Goal: Navigation & Orientation: Find specific page/section

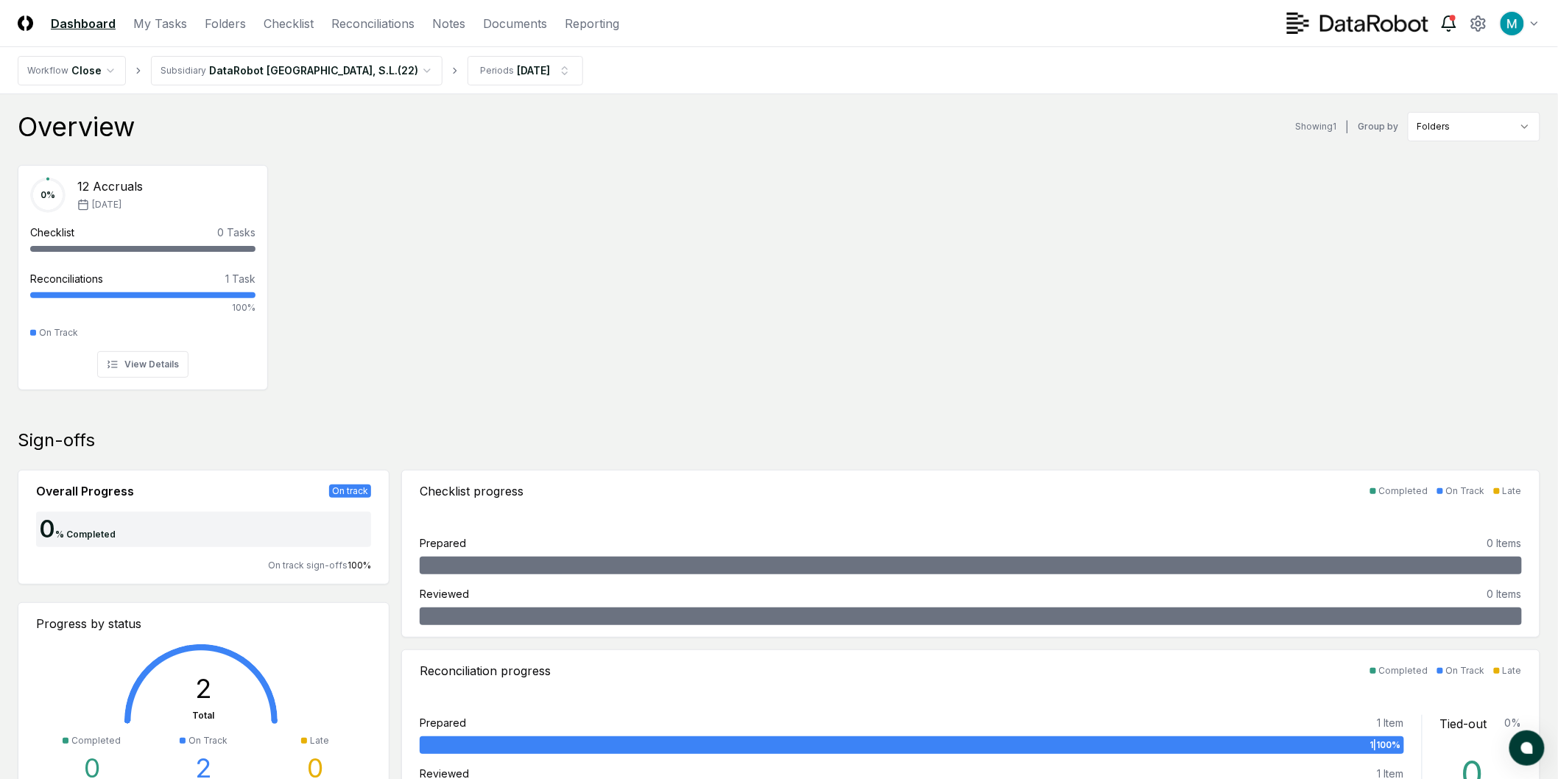
click at [1449, 27] on icon at bounding box center [1448, 21] width 13 height 11
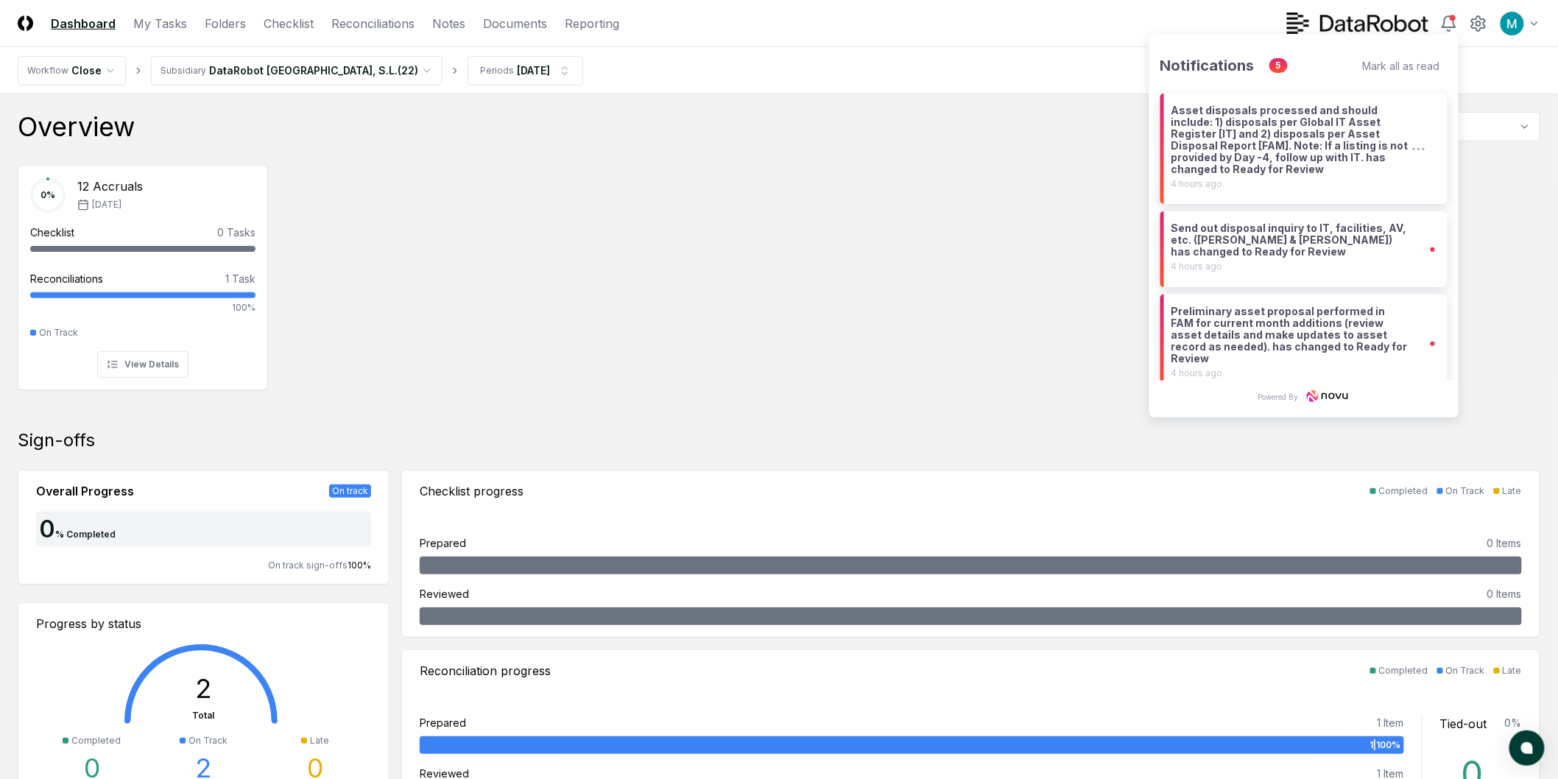
click at [1299, 150] on div "Asset disposals processed and should include: 1) disposals per Global IT Asset …" at bounding box center [1289, 140] width 237 height 71
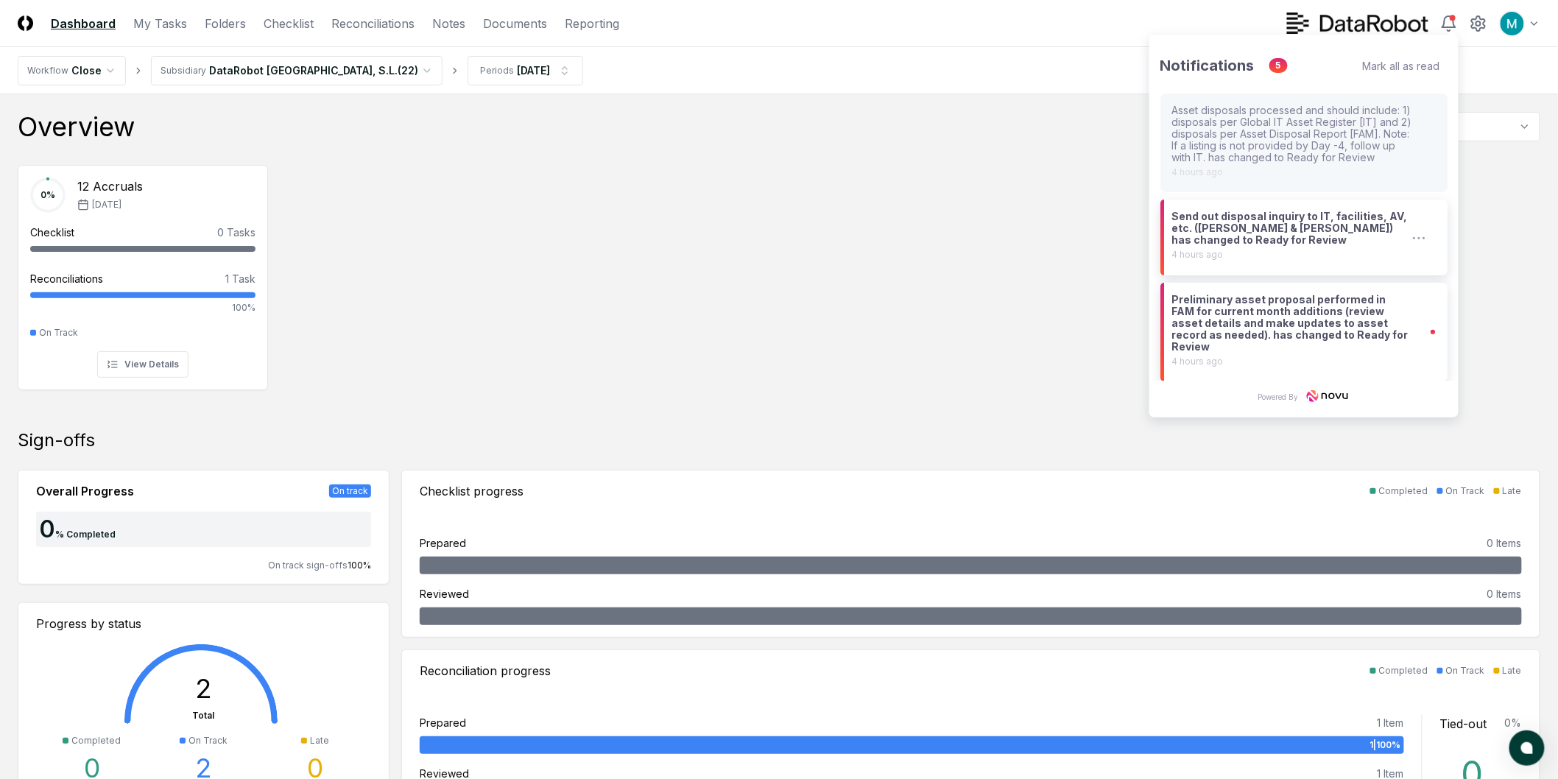
click at [1293, 258] on div "Send out disposal inquiry to IT, facilities, AV, etc. (Scott & Kris) has change…" at bounding box center [1289, 235] width 237 height 49
click at [1418, 248] on icon "button" at bounding box center [1426, 238] width 19 height 22
click at [1306, 233] on div "Send out disposal inquiry to IT, facilities, AV, etc. (Scott & Kris) has change…" at bounding box center [1293, 228] width 244 height 35
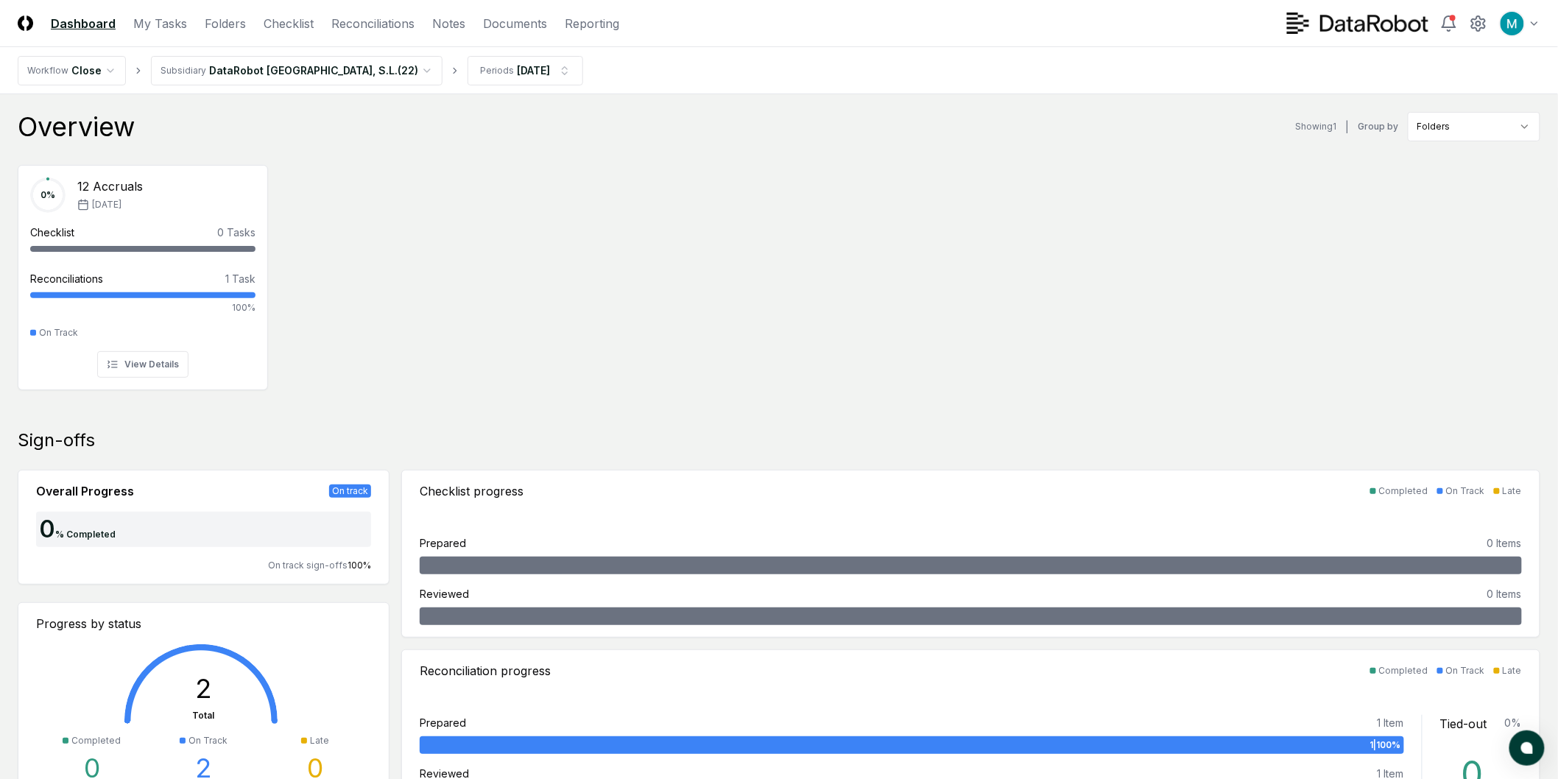
click at [945, 254] on div "0 % 12 Accruals Sep '25 Checklist 0 Tasks - Reconciliations 1 Task 100% On Trac…" at bounding box center [779, 276] width 1558 height 246
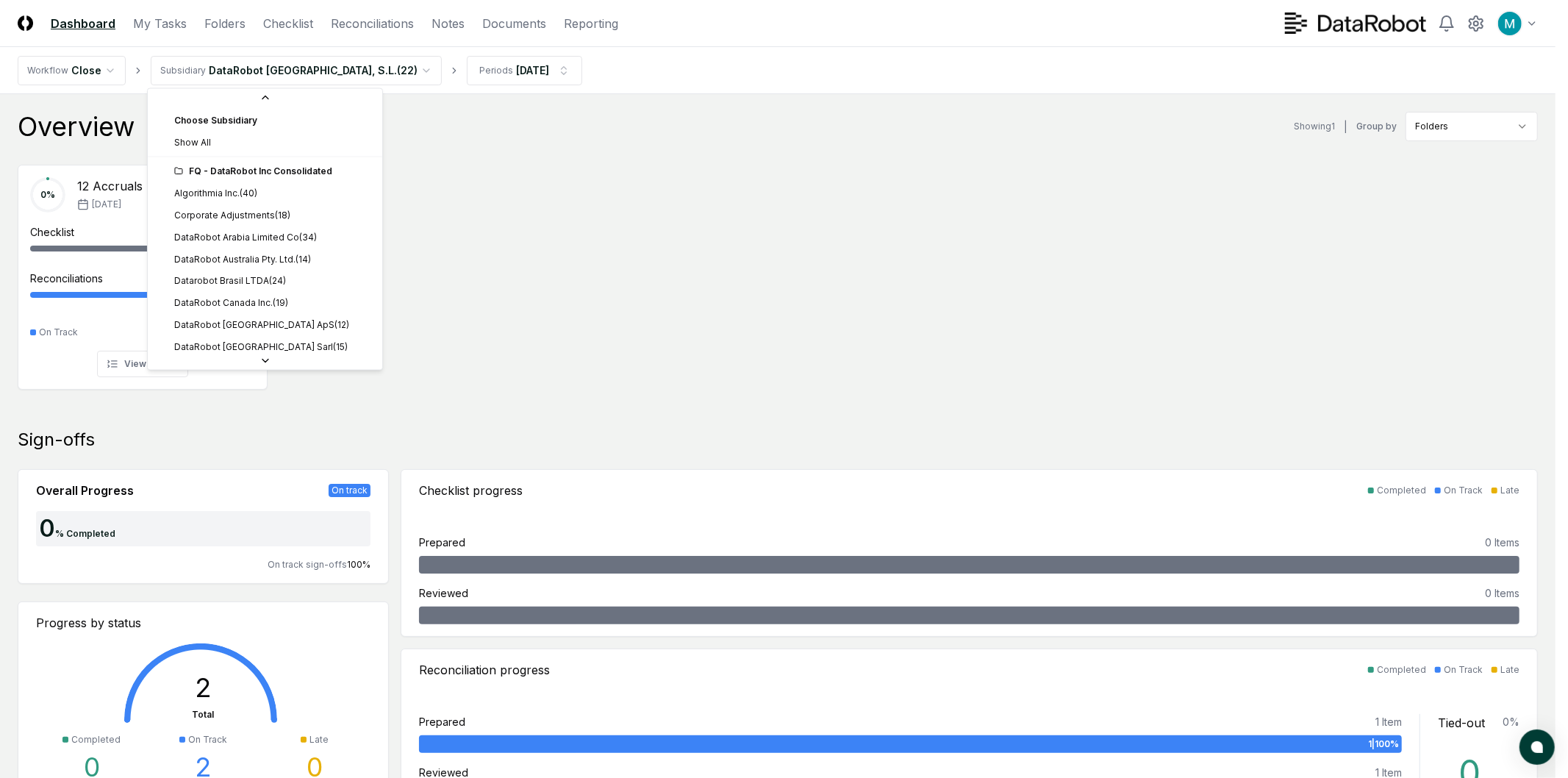
scroll to position [271, 0]
click at [284, 68] on html "CloseCore Dashboard My Tasks Folders Checklist Reconciliations Notes Documents …" at bounding box center [784, 782] width 1568 height 1564
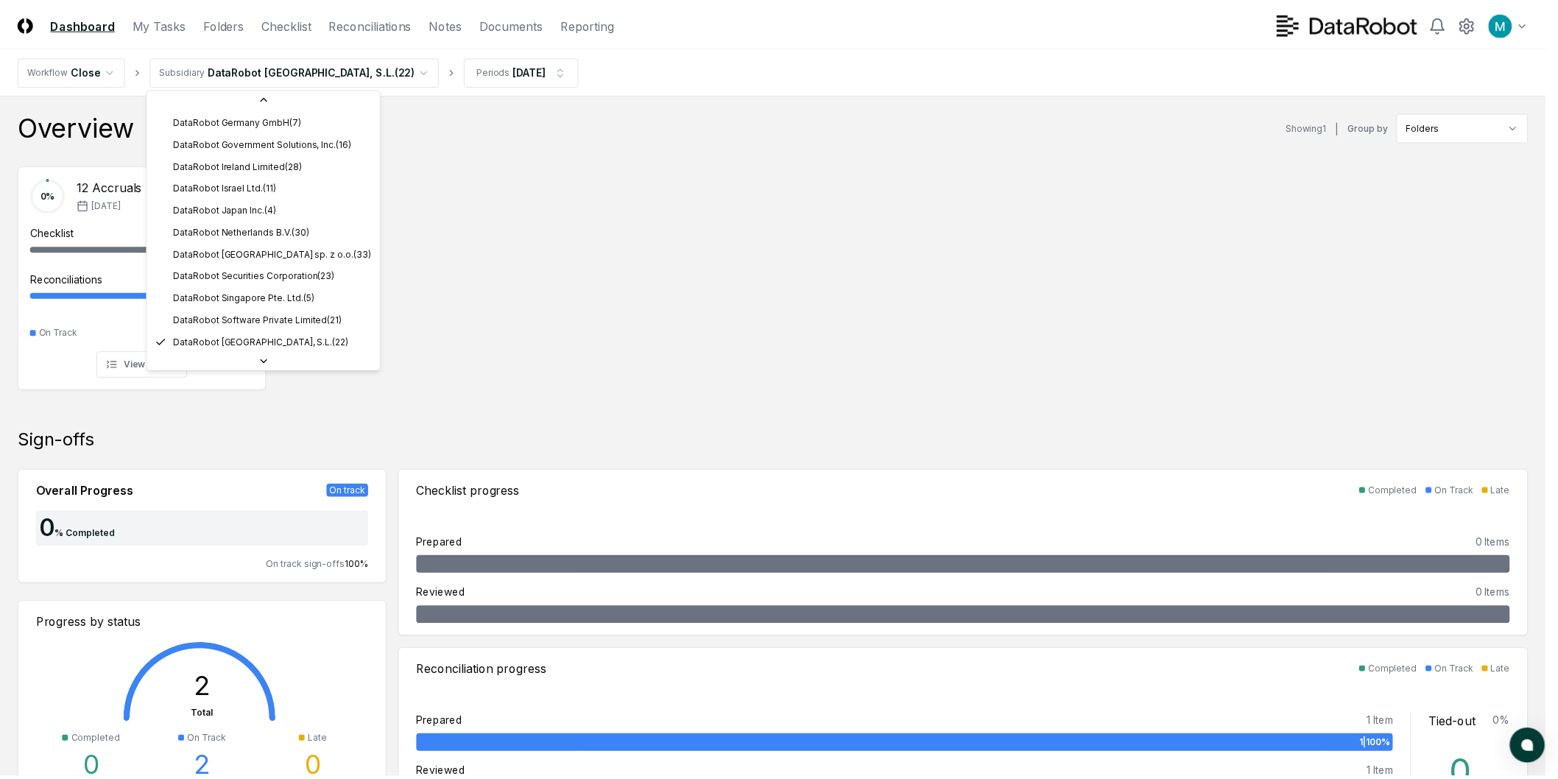
scroll to position [0, 0]
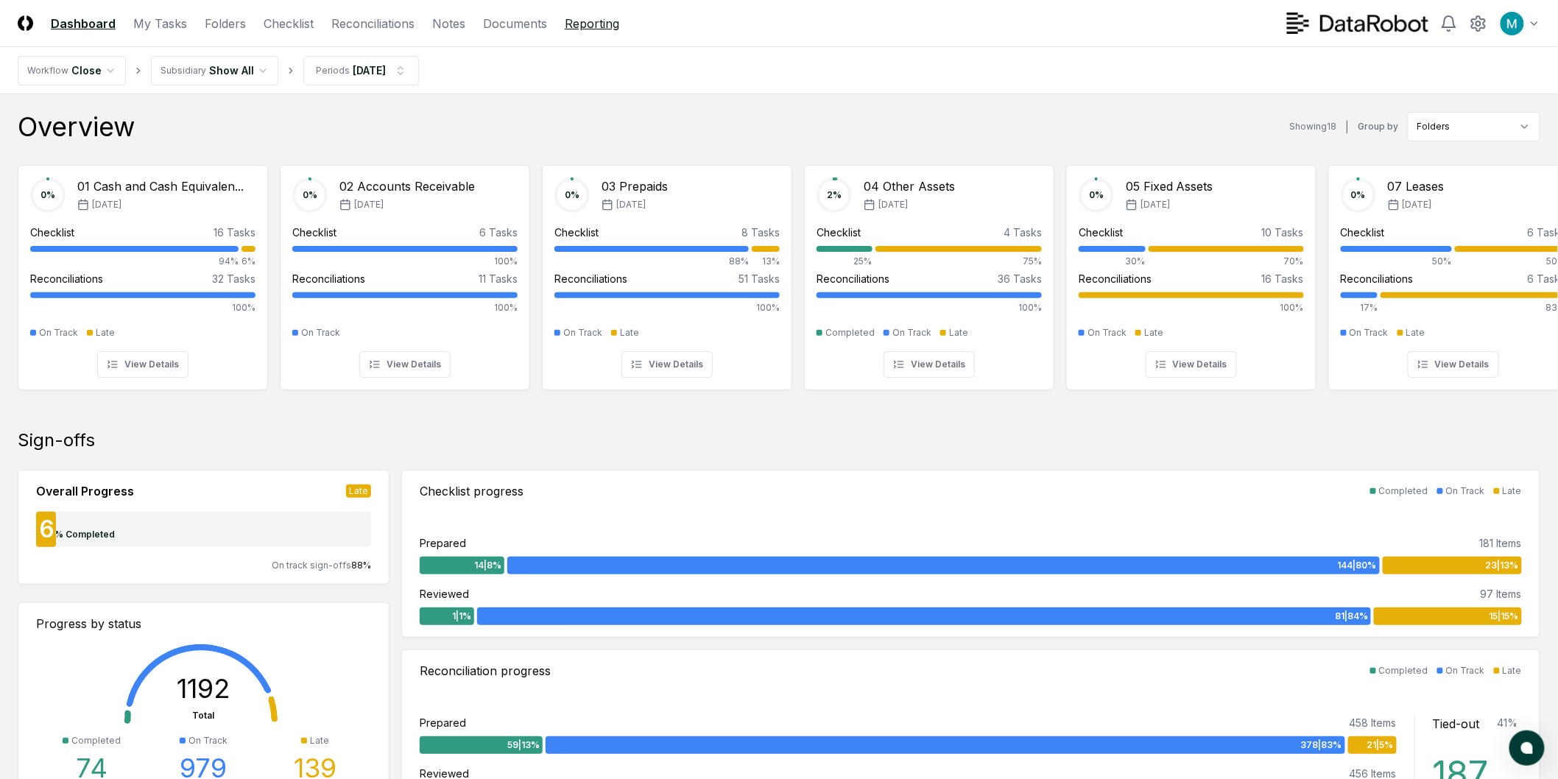
click at [579, 29] on link "Reporting" at bounding box center [592, 24] width 54 height 18
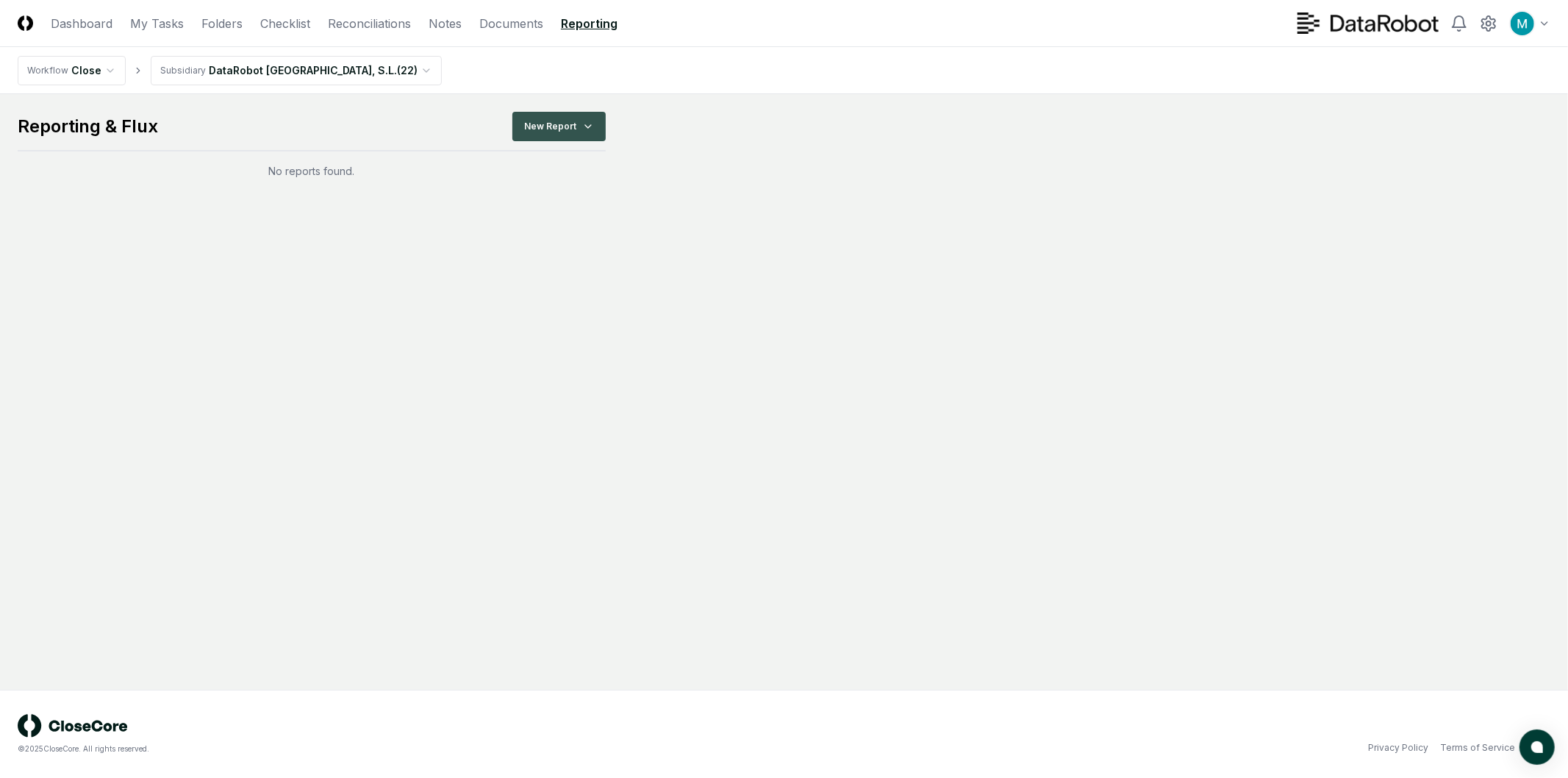
click at [556, 131] on html "CloseCore Dashboard My Tasks Folders Checklist Reconciliations Notes Documents …" at bounding box center [784, 389] width 1568 height 778
click at [528, 244] on div "Create New Report Balance Sheet Income Statement All Accounts Cash Flow Stateme…" at bounding box center [561, 206] width 111 height 124
click at [576, 177] on div "Balance Sheet" at bounding box center [562, 188] width 104 height 22
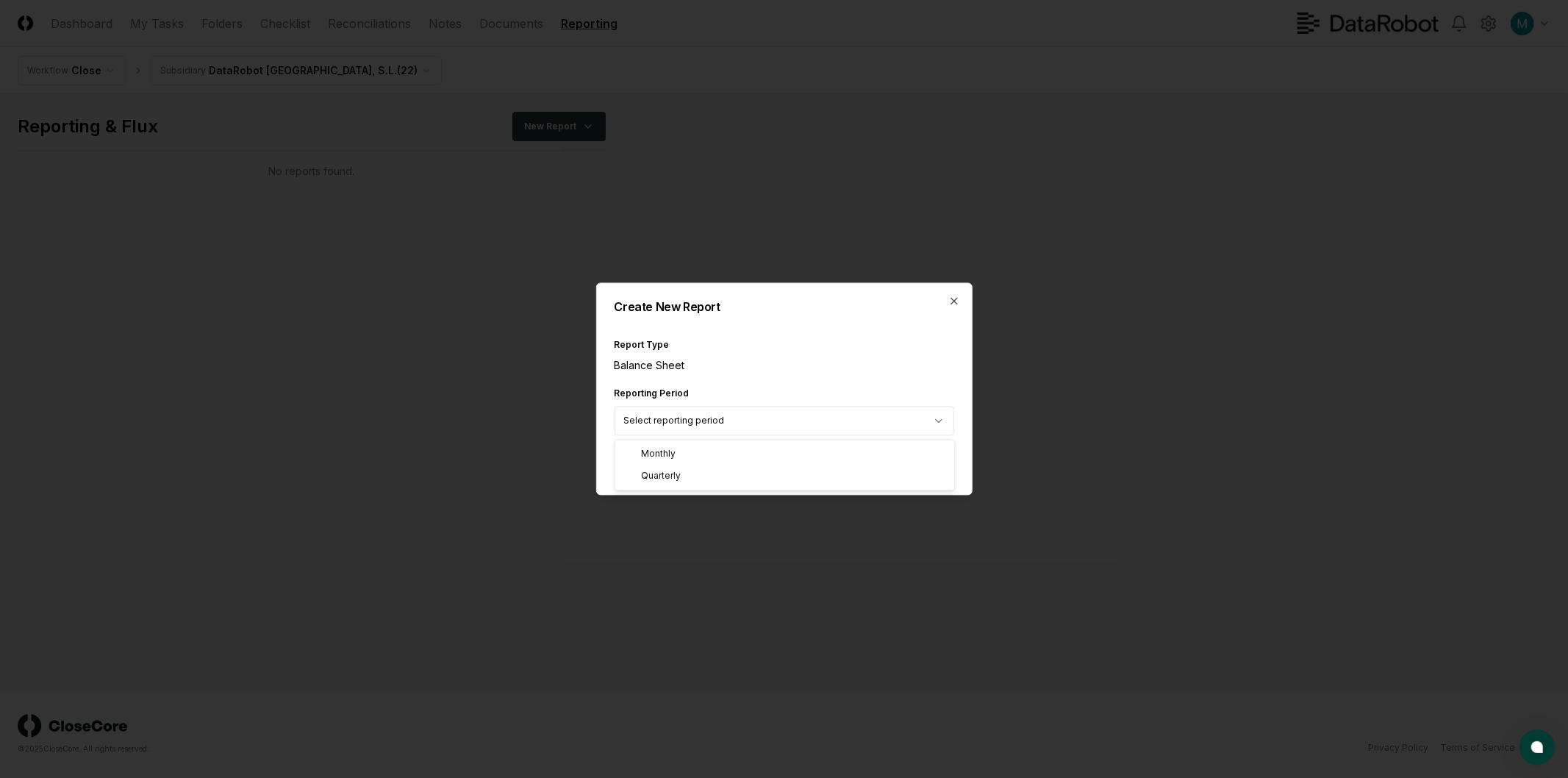
click at [696, 422] on body "CloseCore Dashboard My Tasks Folders Checklist Reconciliations Notes Documents …" at bounding box center [784, 389] width 1568 height 778
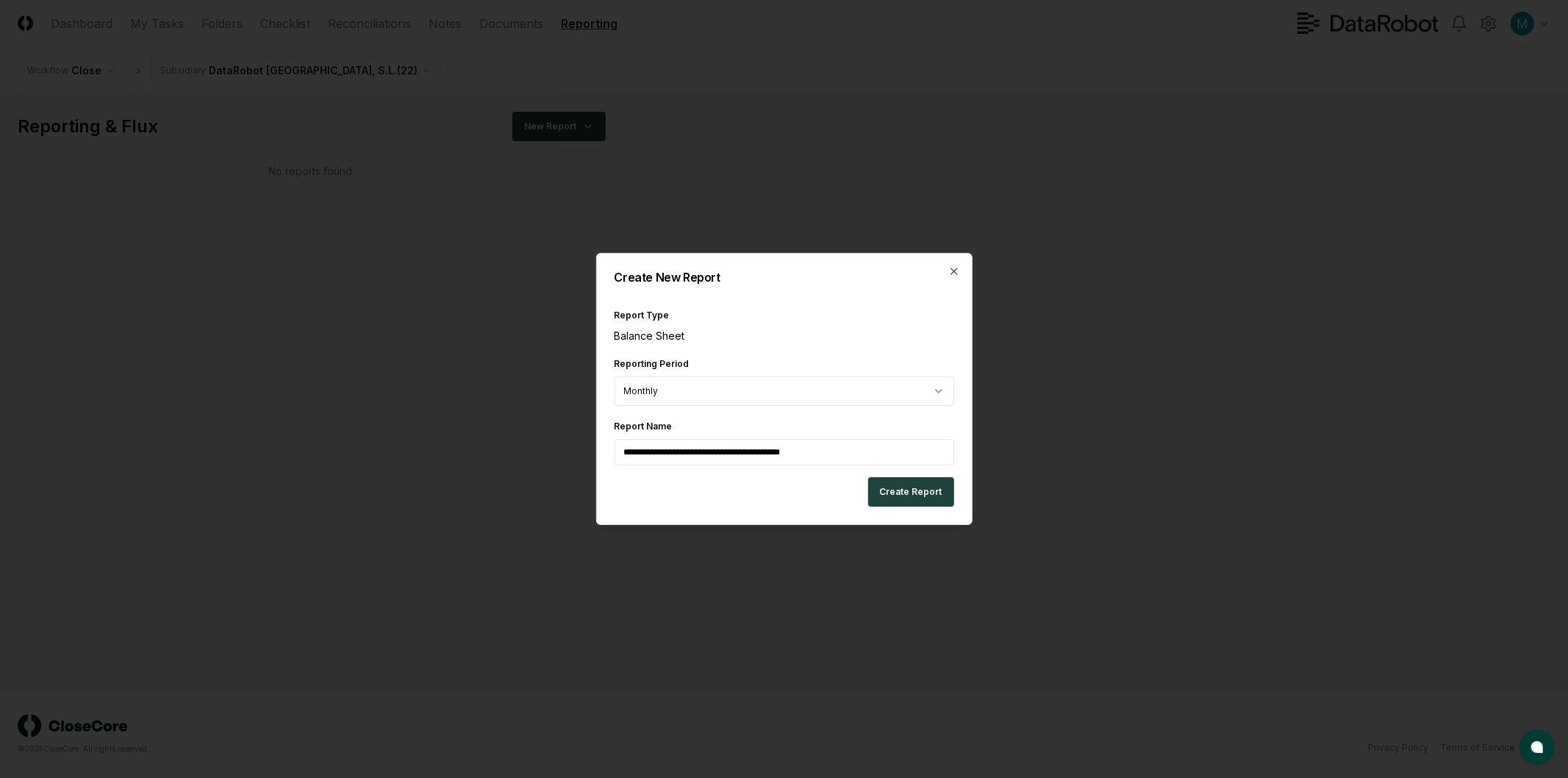
click at [750, 450] on input "**********" at bounding box center [785, 452] width 340 height 27
drag, startPoint x: 855, startPoint y: 442, endPoint x: 537, endPoint y: 452, distance: 318.2
click at [537, 452] on body "**********" at bounding box center [784, 389] width 1568 height 778
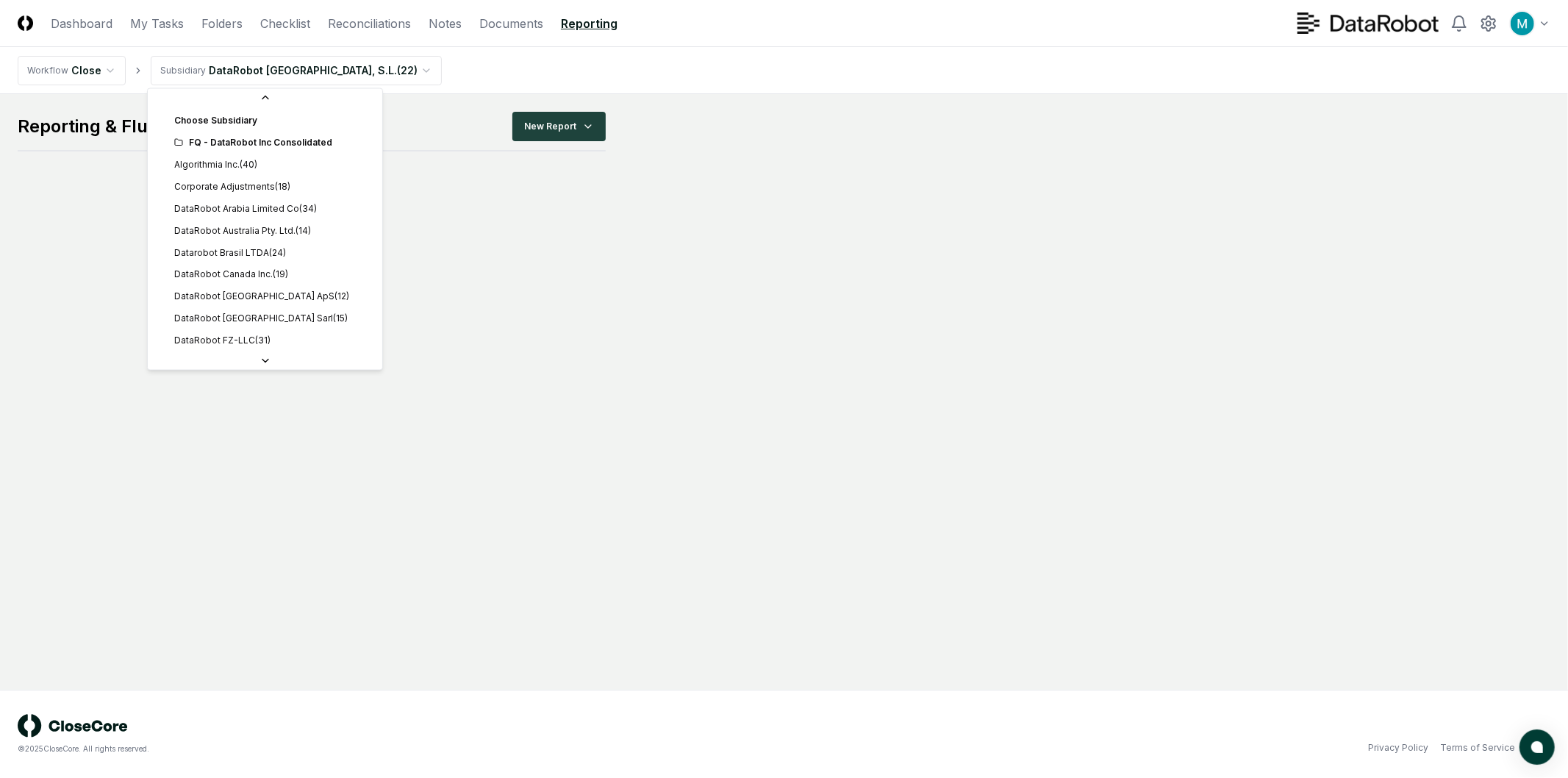
click at [268, 63] on html "CloseCore Dashboard My Tasks Folders Checklist Reconciliations Notes Documents …" at bounding box center [784, 389] width 1568 height 778
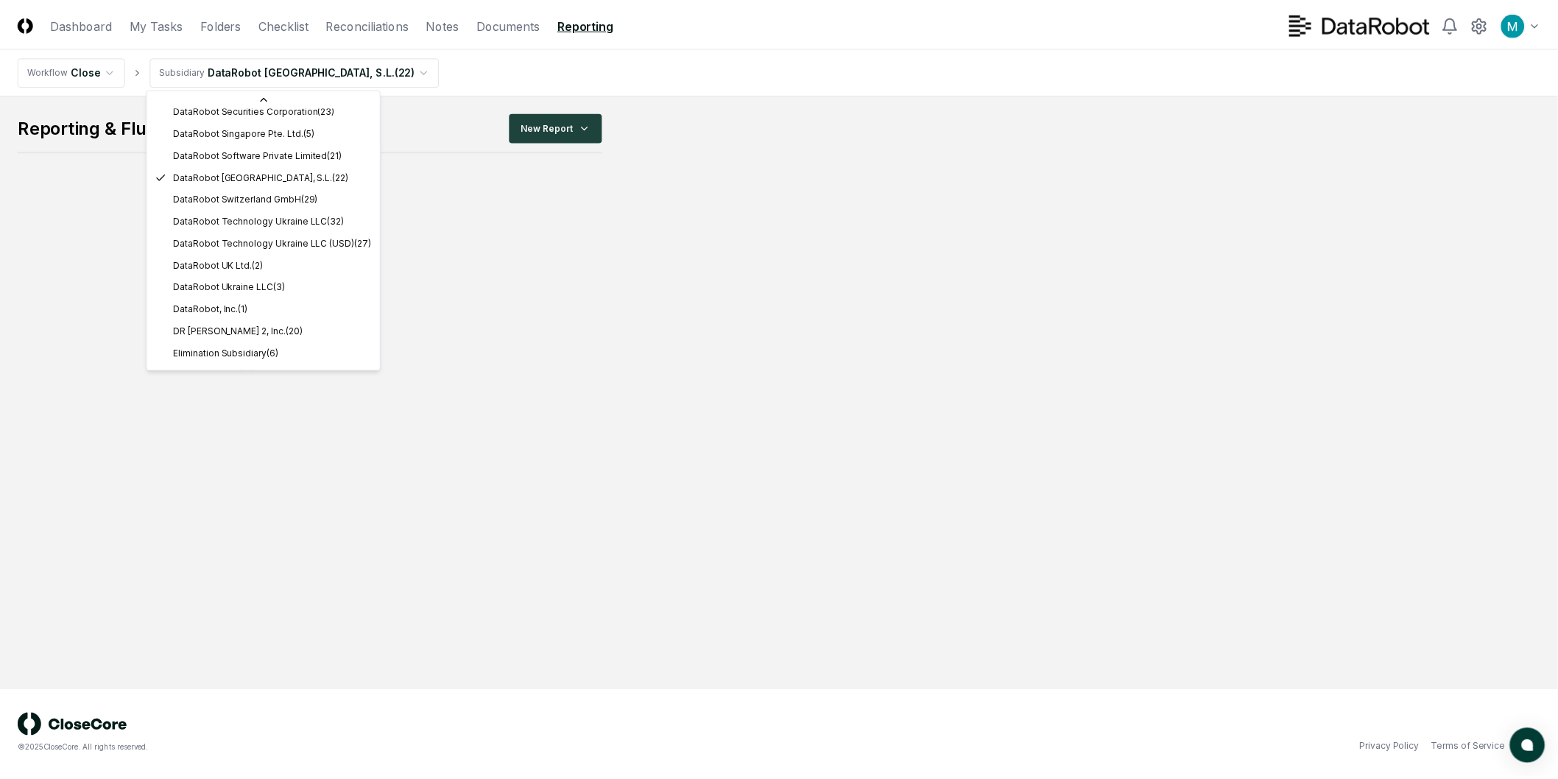
scroll to position [426, 0]
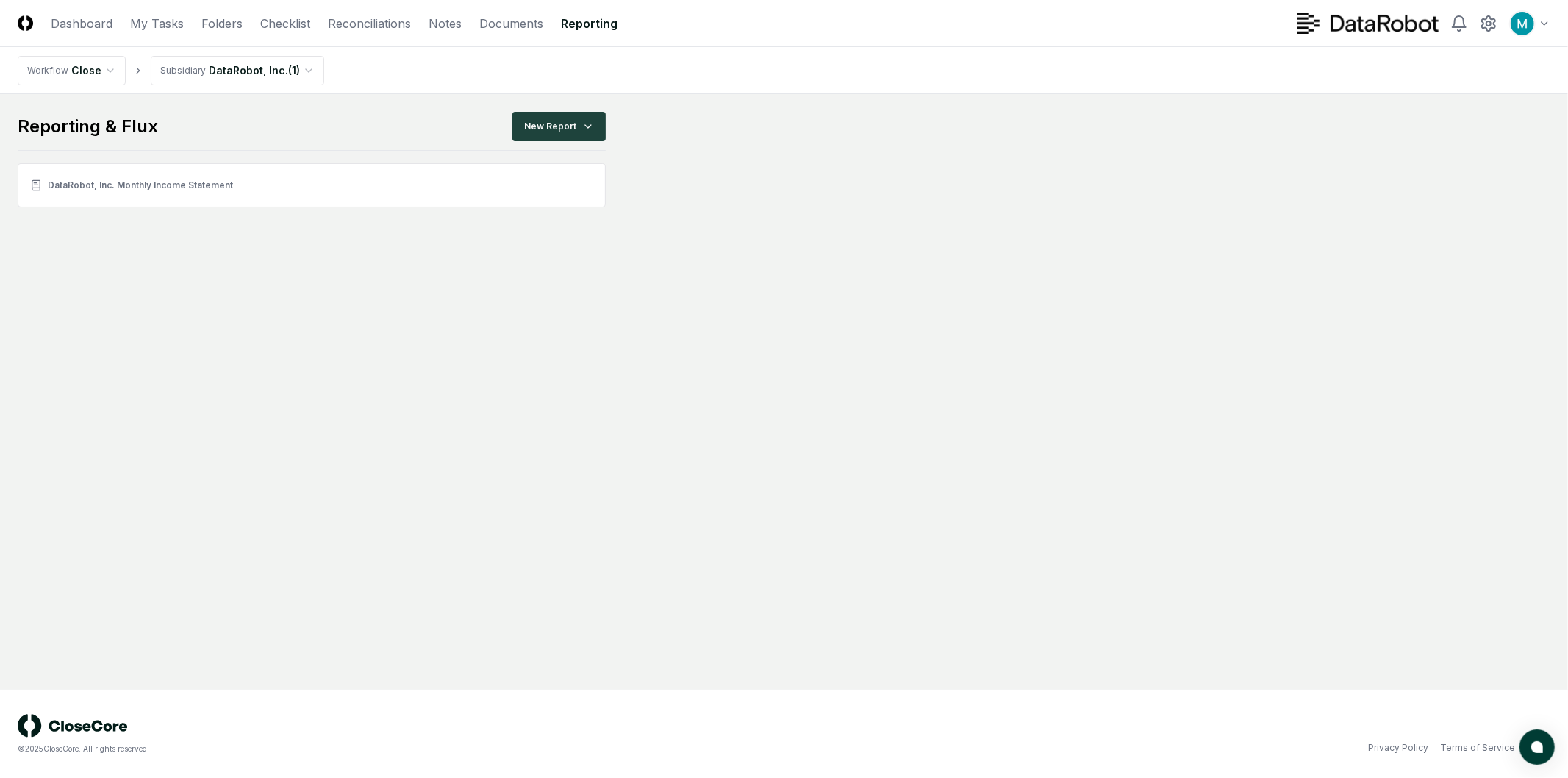
click at [438, 116] on div "Reporting & Flux New Report" at bounding box center [312, 132] width 588 height 40
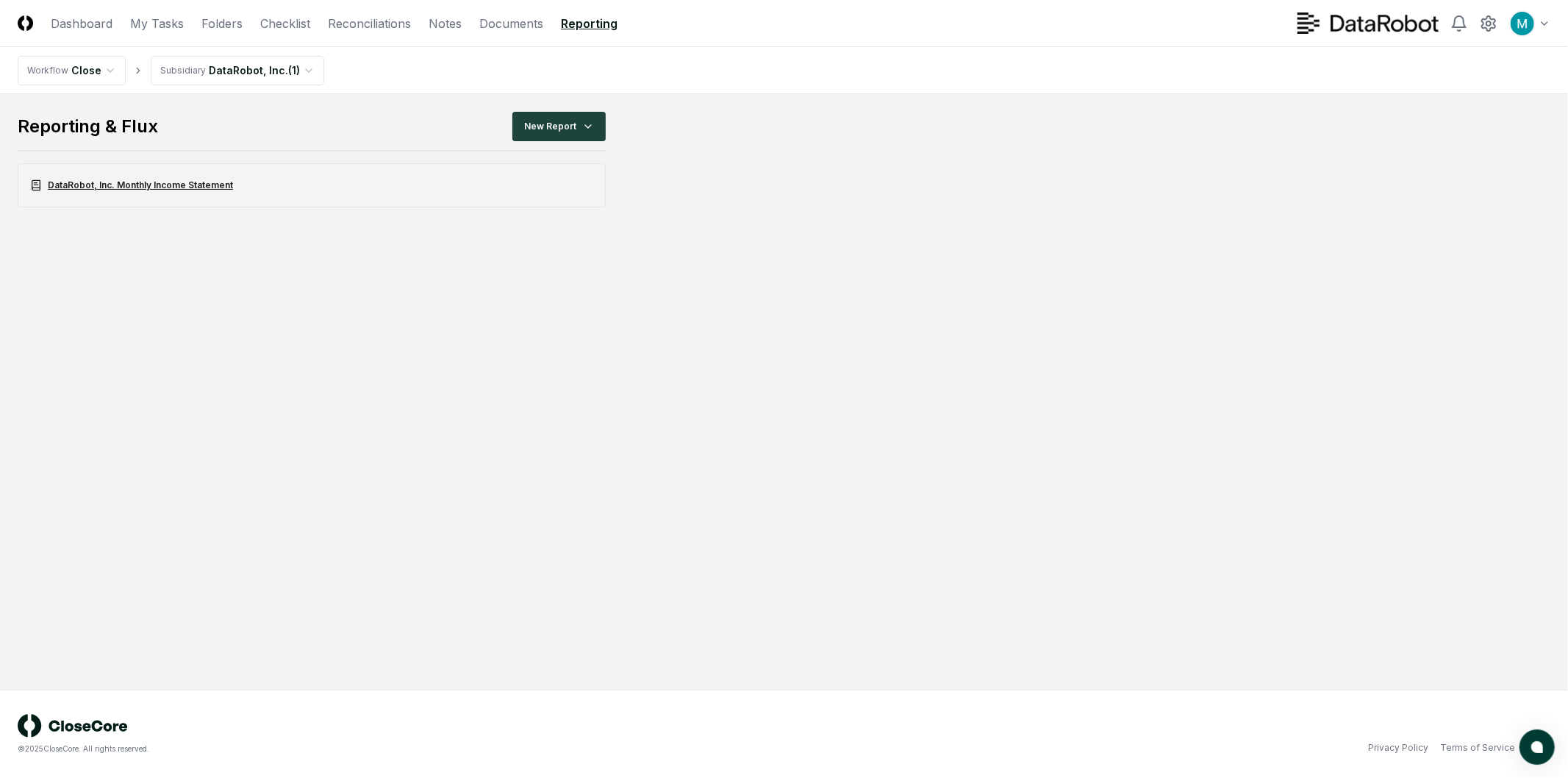
click at [219, 189] on link "DataRobot, Inc. Monthly Income Statement" at bounding box center [312, 185] width 588 height 44
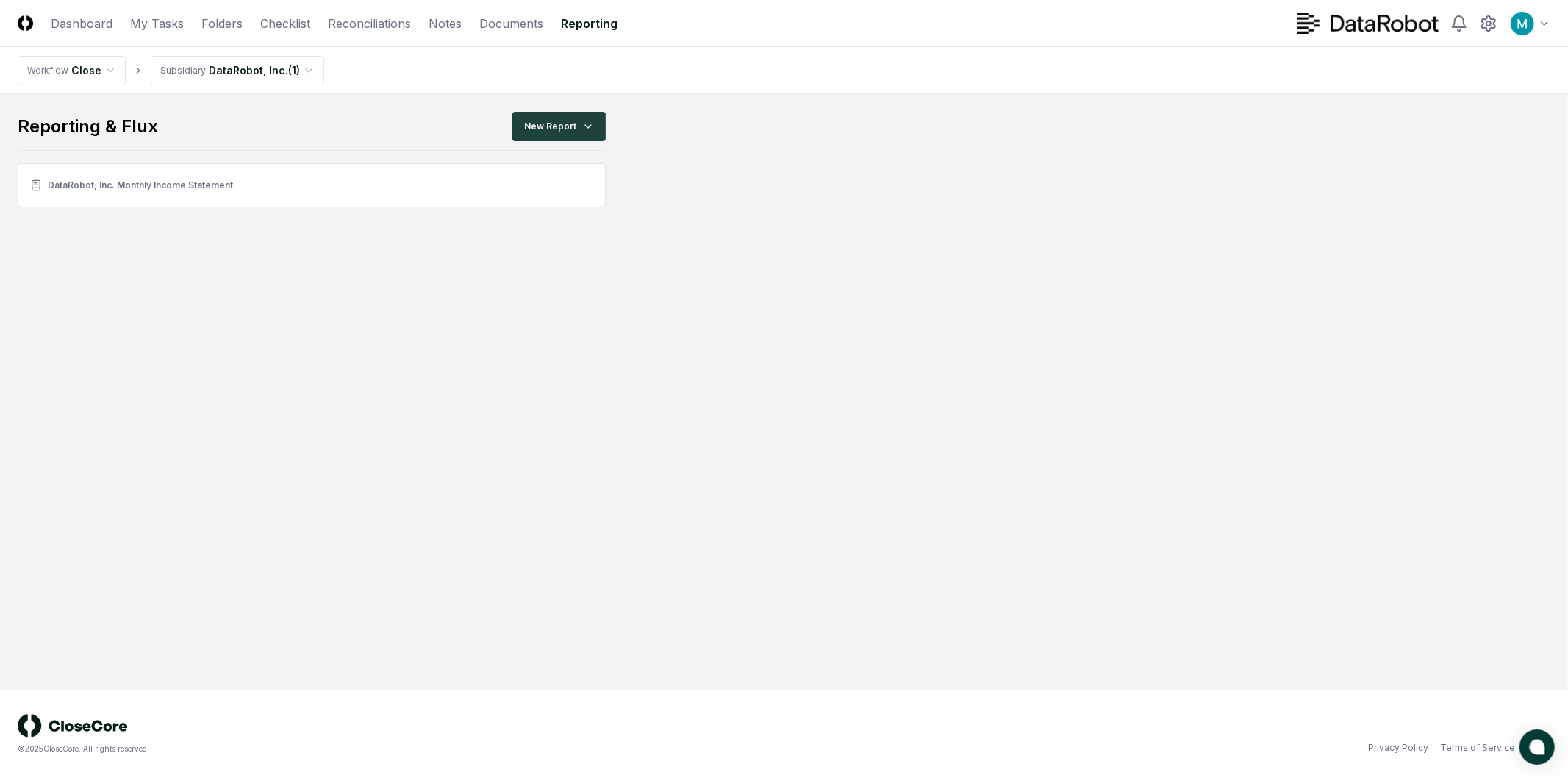
click at [1549, 744] on button "atlas-launcher" at bounding box center [1537, 746] width 35 height 35
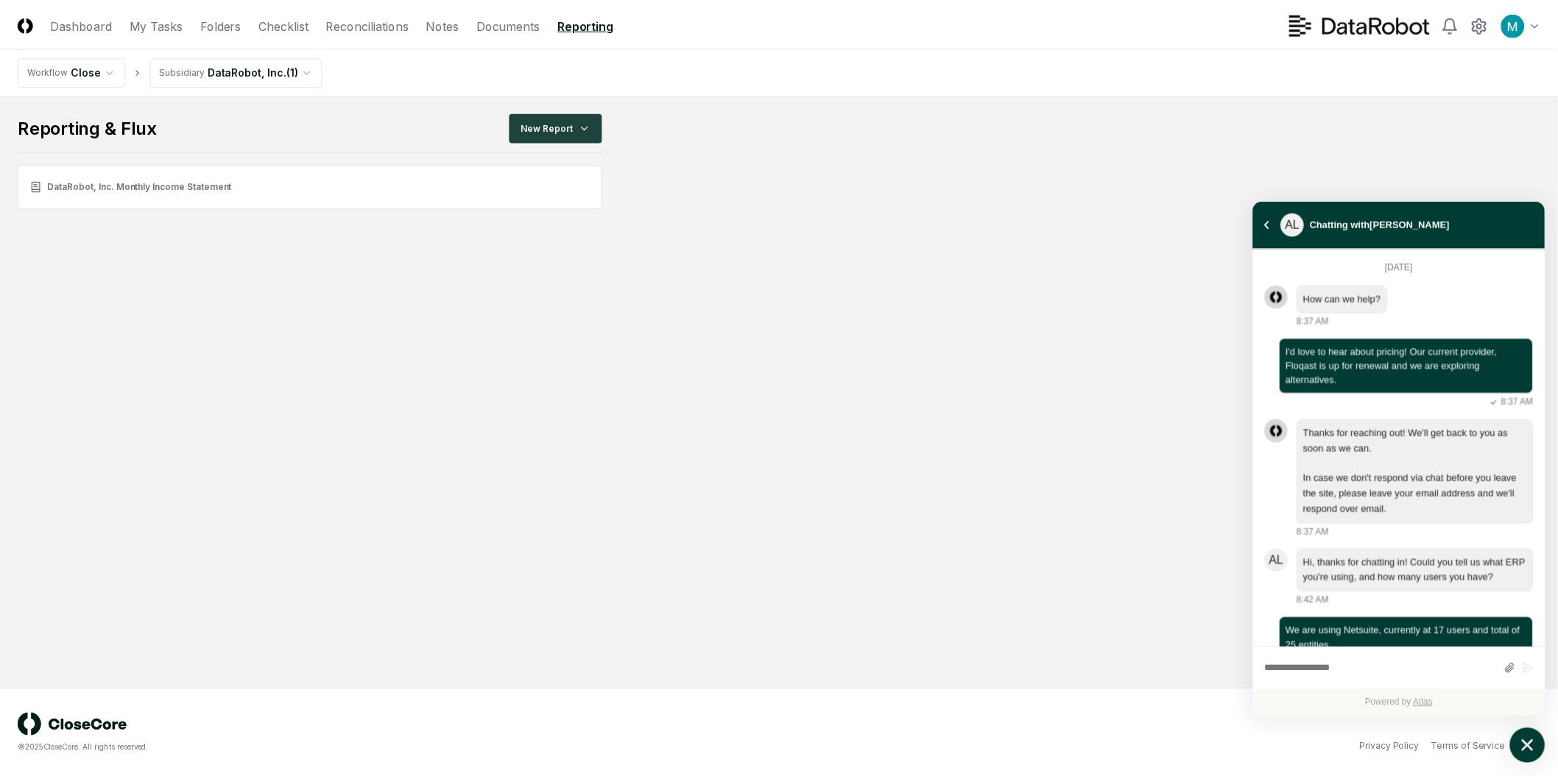
scroll to position [3111, 0]
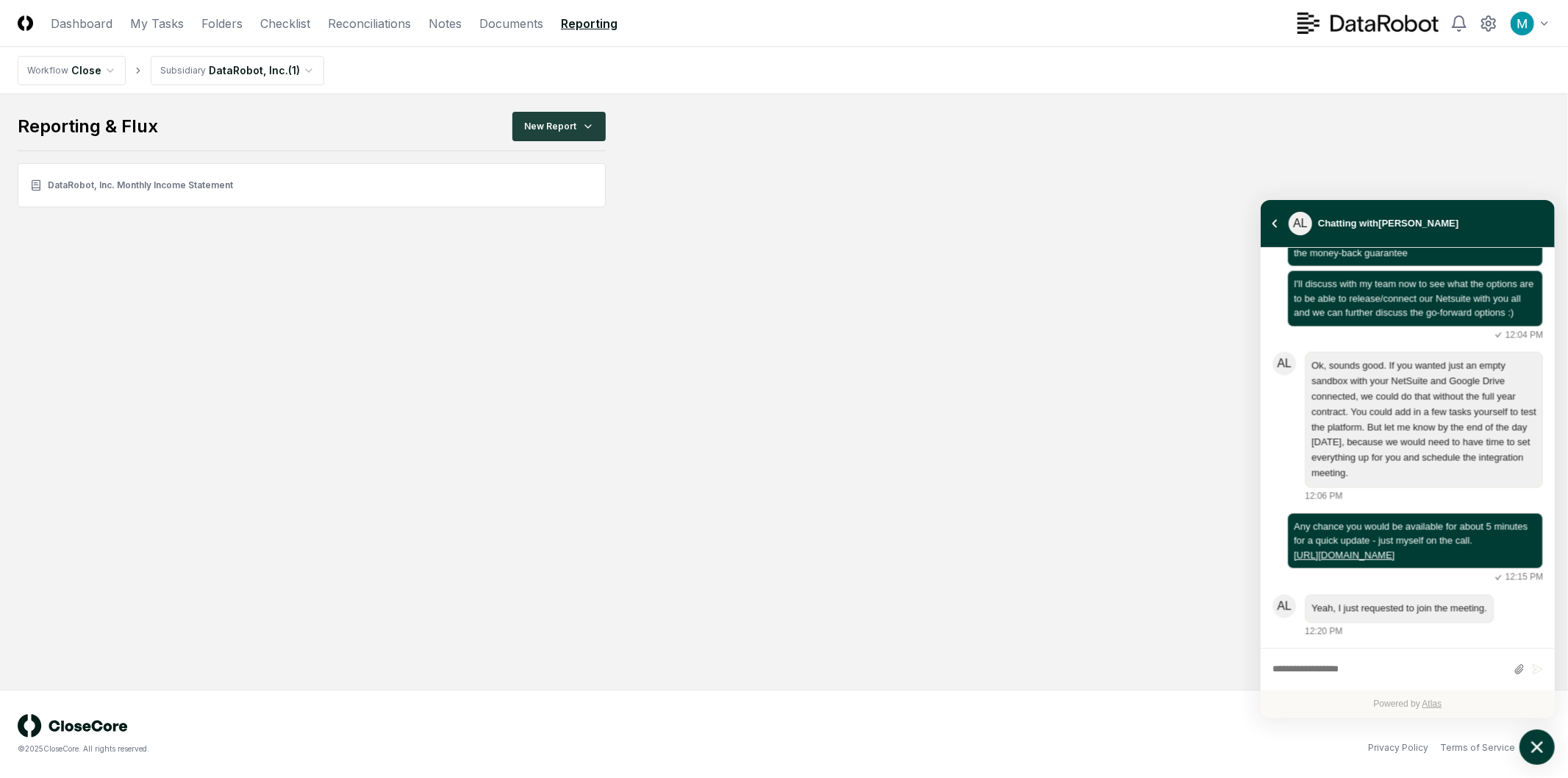
click at [1548, 743] on icon "atlas-launcher" at bounding box center [1537, 747] width 21 height 21
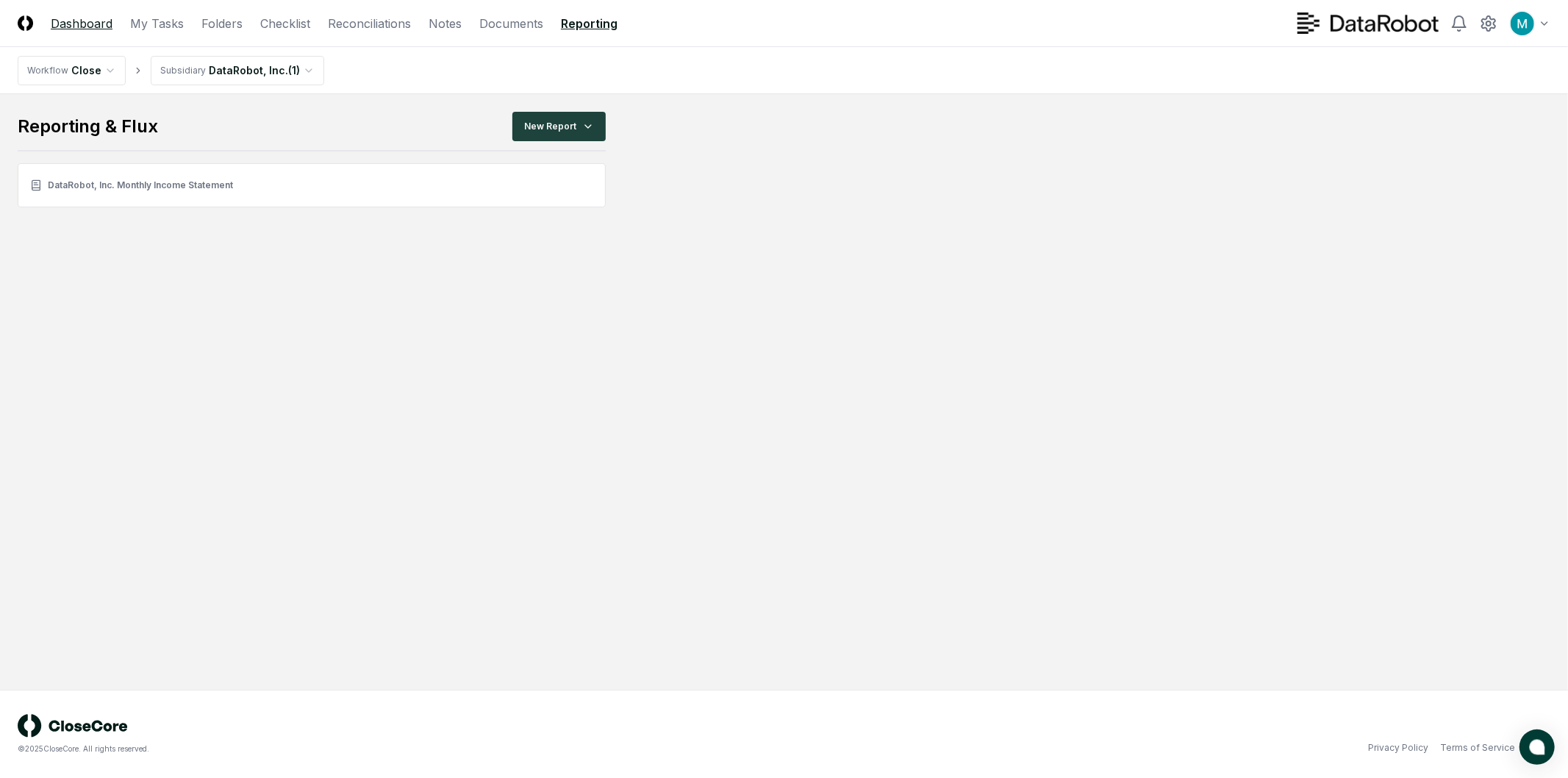
click at [55, 24] on link "Dashboard" at bounding box center [82, 24] width 62 height 18
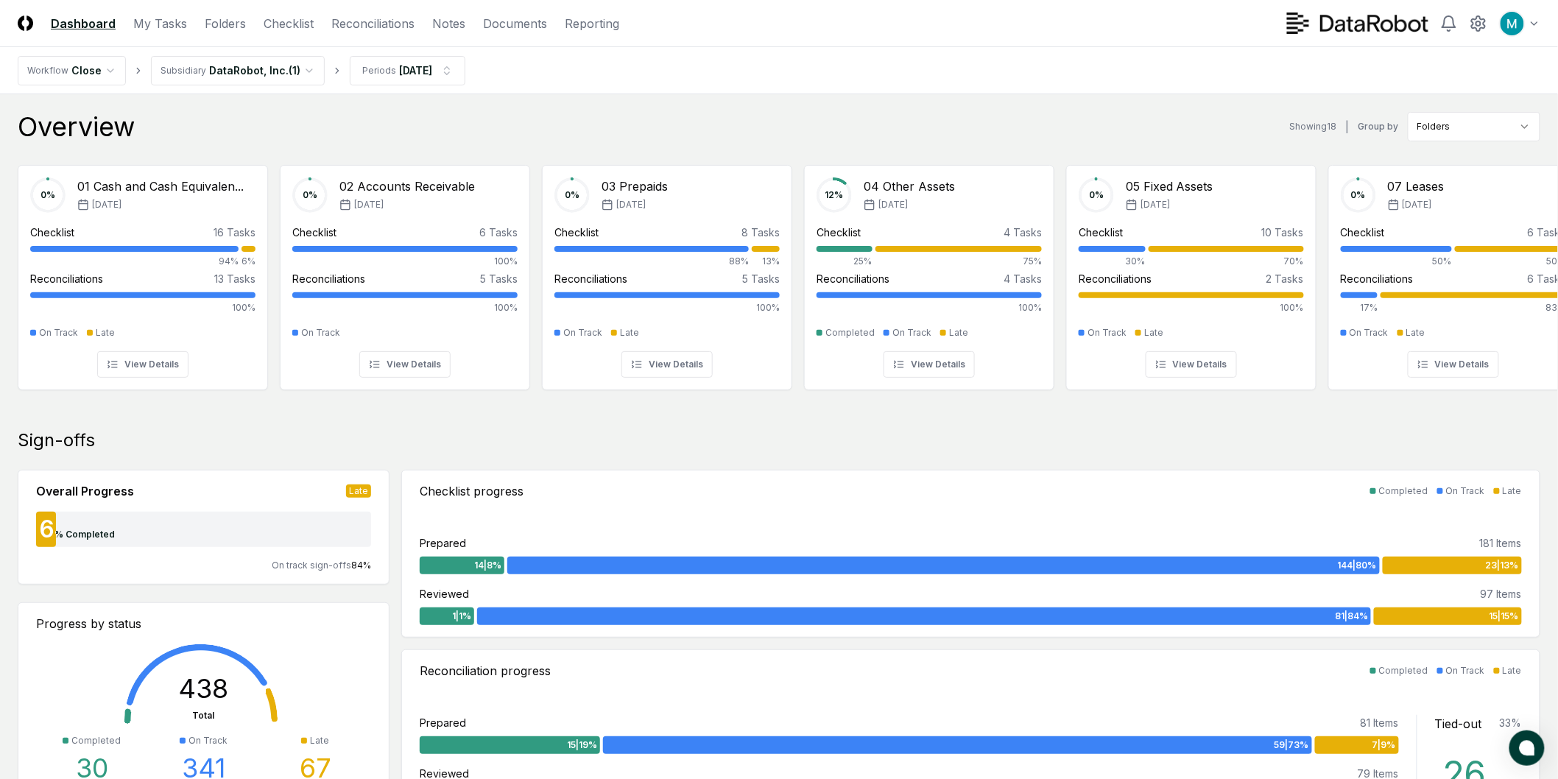
click at [20, 21] on img at bounding box center [25, 22] width 15 height 15
click at [28, 24] on img at bounding box center [25, 22] width 15 height 15
click at [158, 24] on link "My Tasks" at bounding box center [160, 24] width 54 height 18
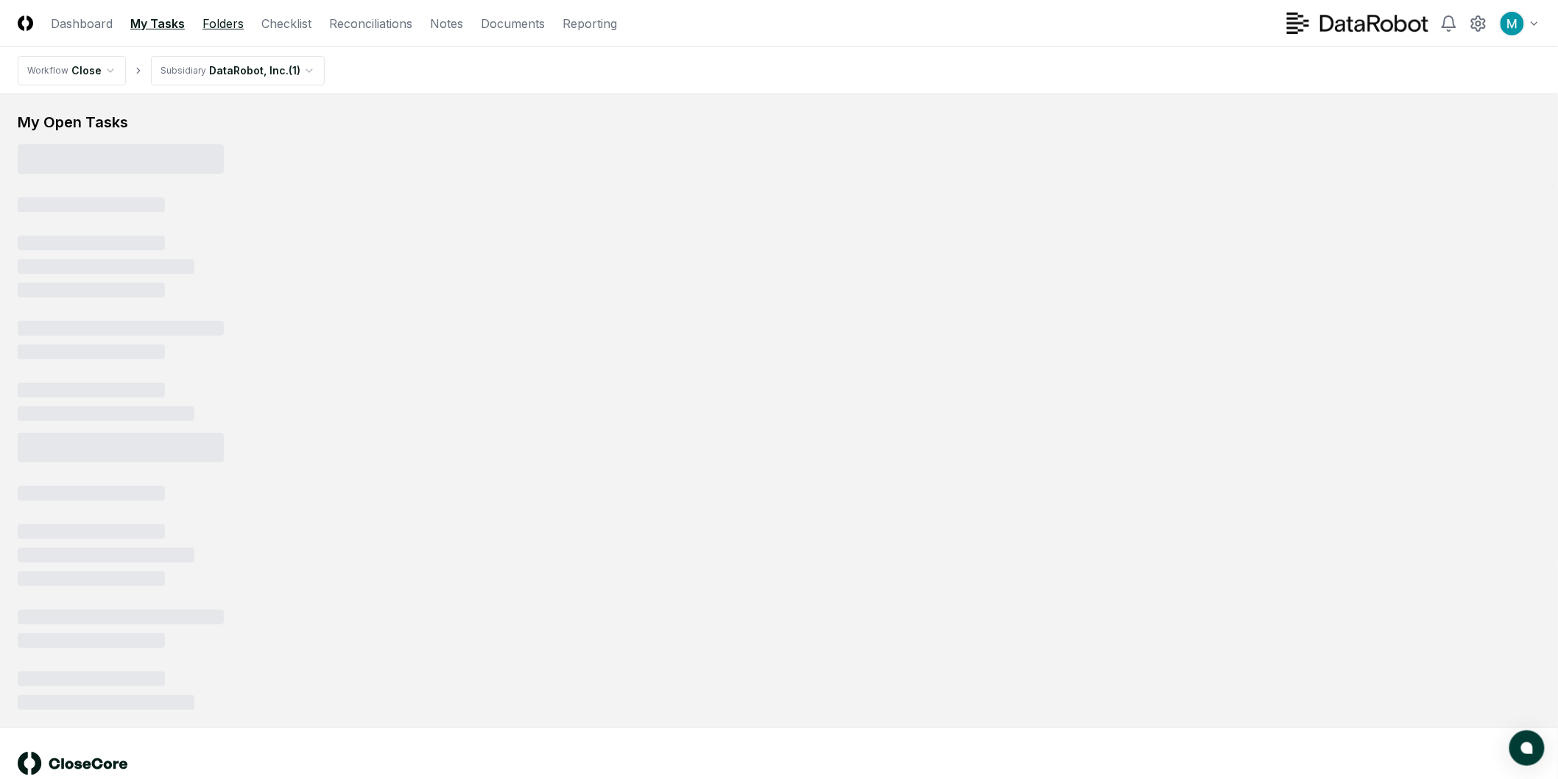
click at [224, 26] on link "Folders" at bounding box center [222, 24] width 41 height 18
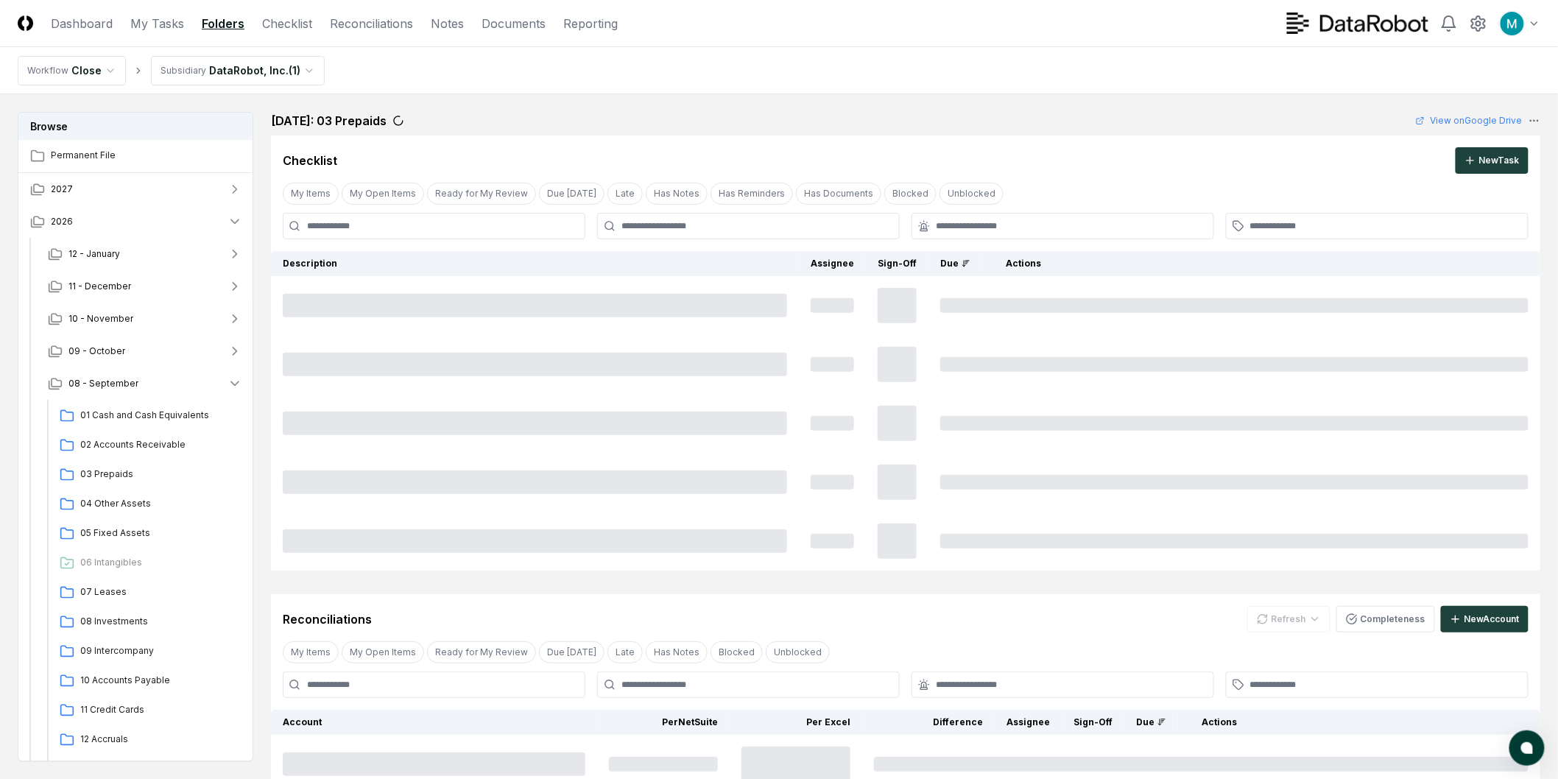
click at [81, 12] on header "CloseCore Dashboard My Tasks Folders Checklist Reconciliations Notes Documents …" at bounding box center [779, 23] width 1558 height 47
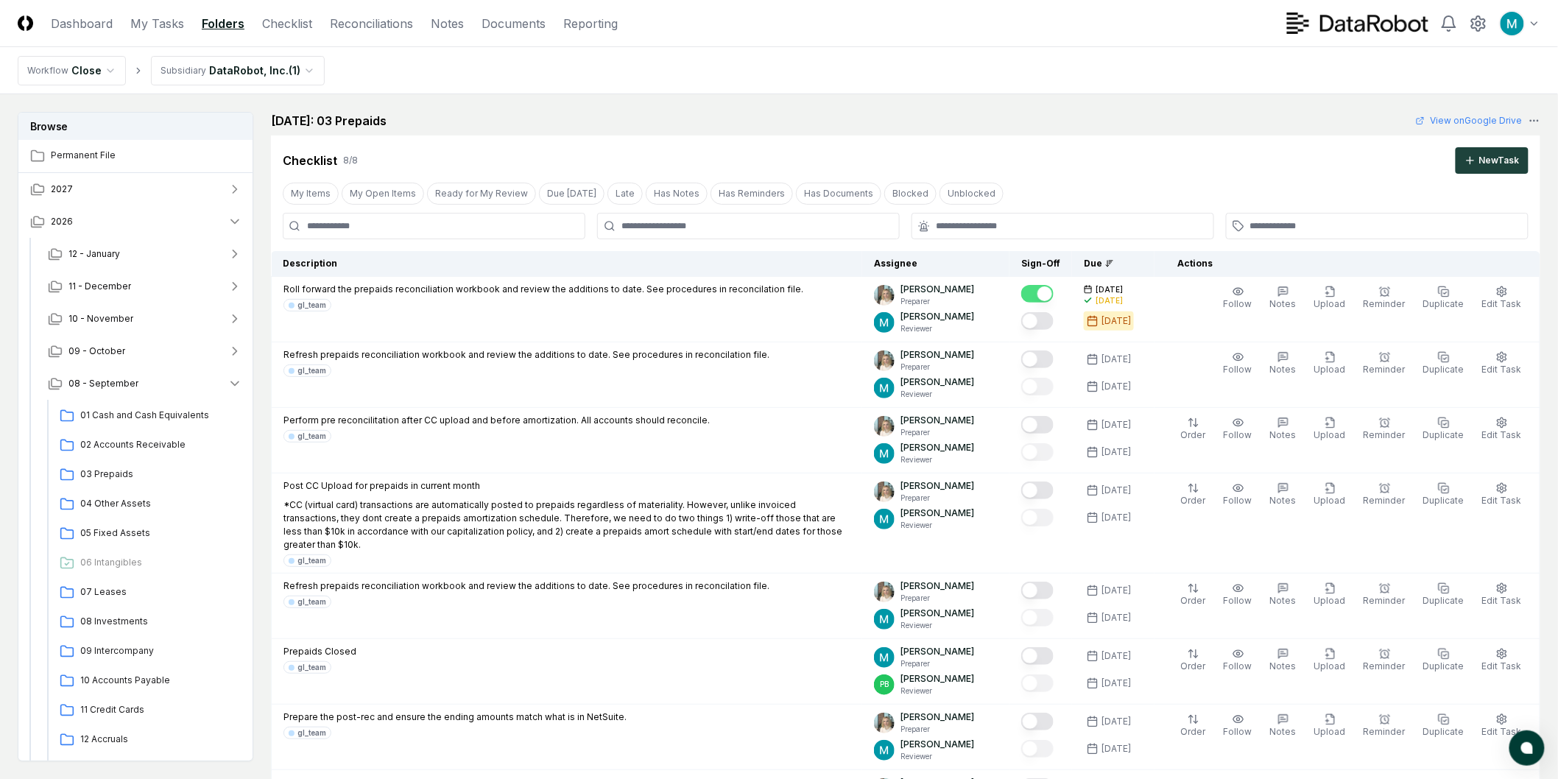
click at [24, 17] on img at bounding box center [25, 22] width 15 height 15
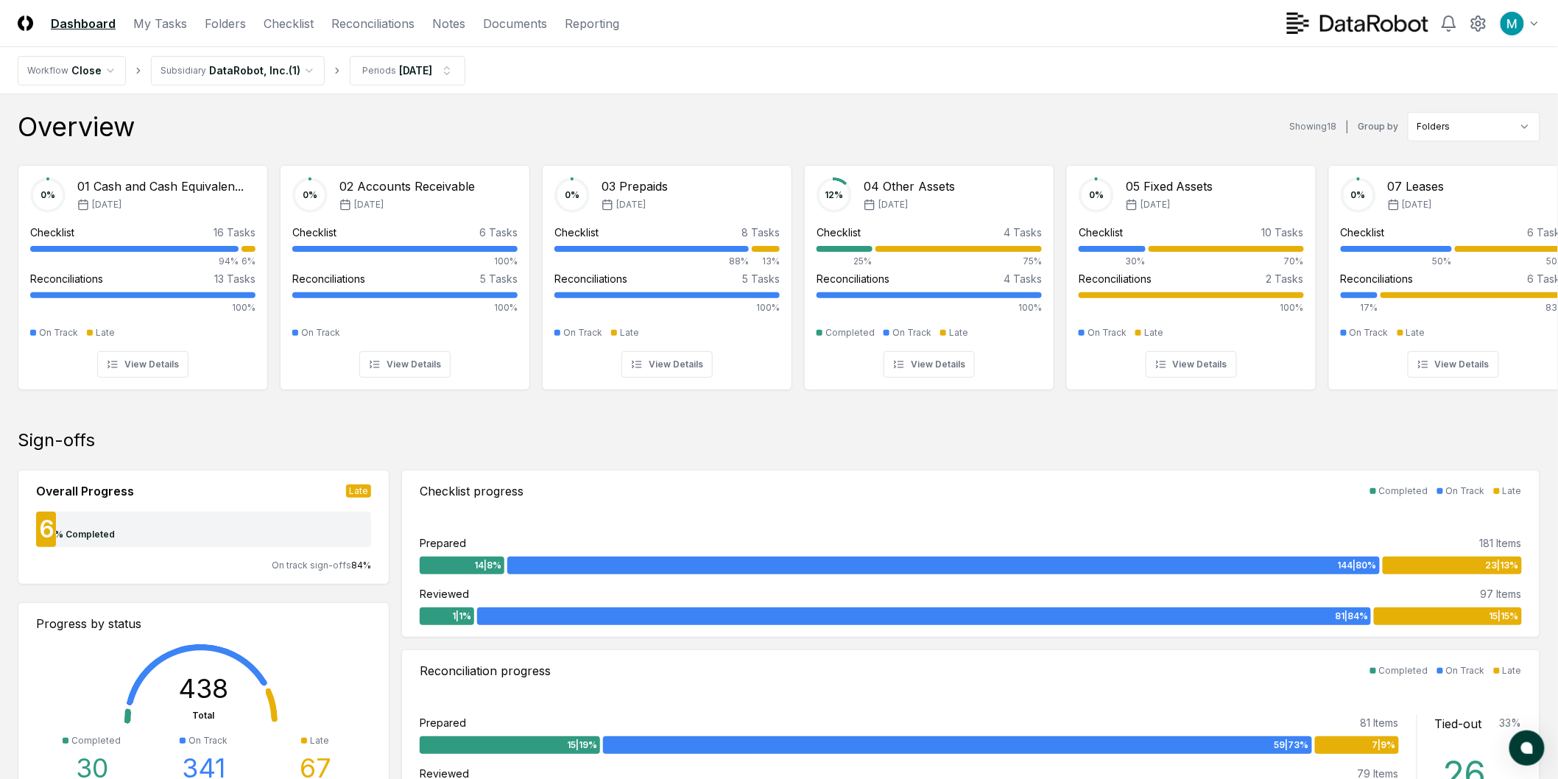
click at [66, 32] on link "Dashboard" at bounding box center [83, 24] width 65 height 18
